Goal: Check status: Check status

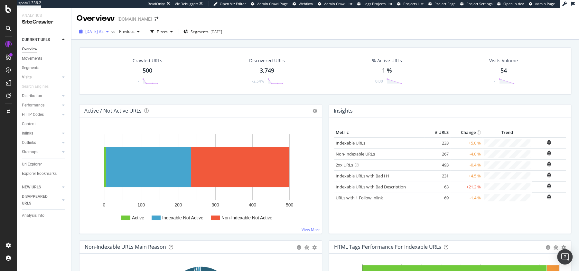
click at [103, 29] on span "[DATE] #2" at bounding box center [94, 31] width 18 height 5
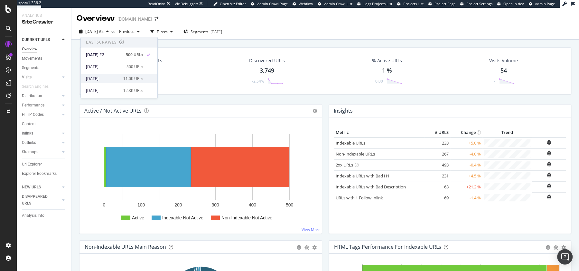
click at [102, 75] on div "[DATE] 11.0K URLs" at bounding box center [119, 78] width 77 height 9
